Goal: Register for event/course

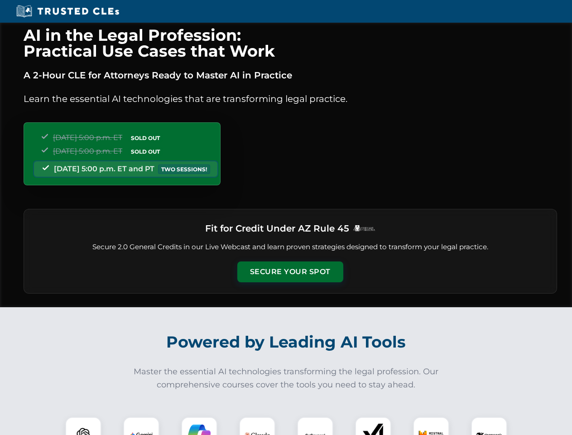
click at [290, 272] on button "Secure Your Spot" at bounding box center [290, 271] width 106 height 21
click at [83, 426] on img at bounding box center [83, 435] width 26 height 26
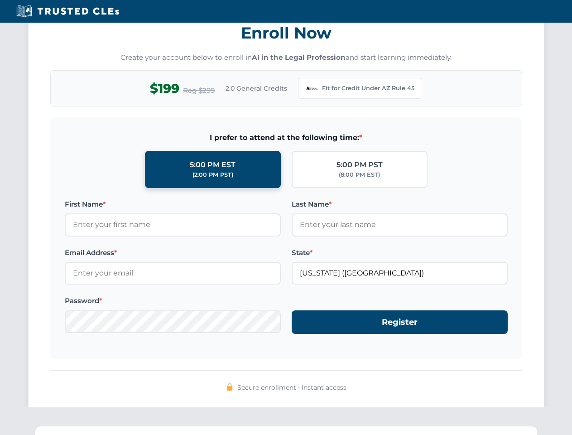
scroll to position [883, 0]
